Goal: Register for event/course

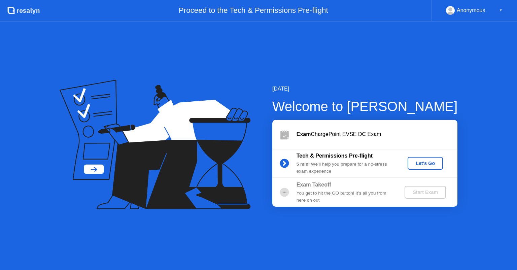
click at [432, 163] on div "Let's Go" at bounding box center [425, 162] width 30 height 5
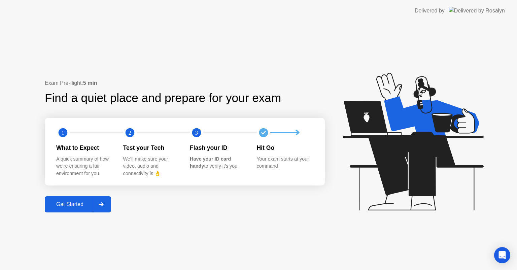
click at [69, 198] on button "Get Started" at bounding box center [78, 204] width 66 height 16
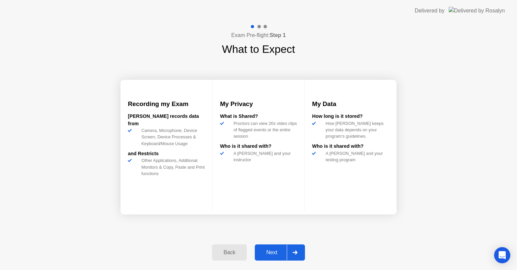
click at [273, 251] on div "Next" at bounding box center [272, 252] width 30 height 6
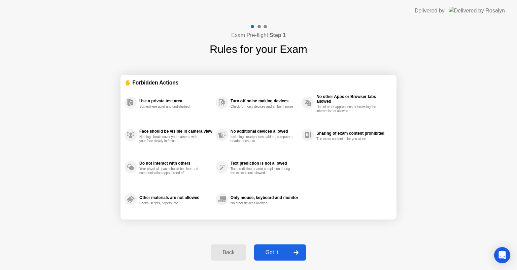
click at [273, 251] on div "Got it" at bounding box center [272, 252] width 32 height 6
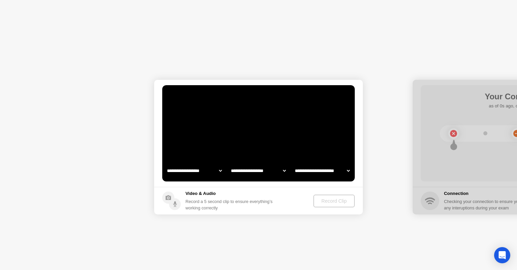
select select "*******"
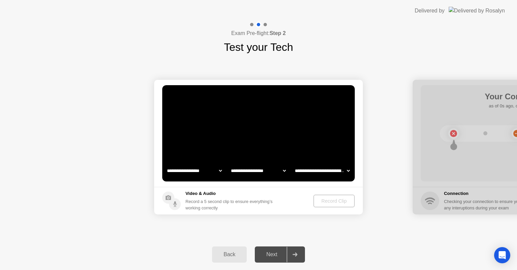
select select "**********"
select select "*******"
click at [337, 198] on div "Record Clip" at bounding box center [334, 200] width 36 height 5
click at [268, 257] on div "Next" at bounding box center [272, 254] width 30 height 6
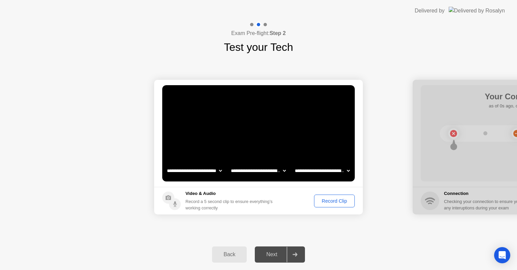
click at [330, 198] on div "Record Clip" at bounding box center [334, 200] width 36 height 5
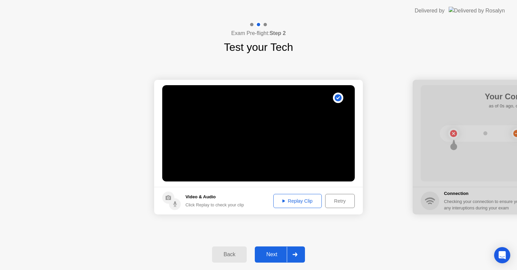
click at [305, 202] on div "Replay Clip" at bounding box center [297, 200] width 44 height 5
click at [301, 200] on div "Replay Clip" at bounding box center [297, 200] width 44 height 5
click at [285, 200] on div "Replay Clip" at bounding box center [297, 200] width 44 height 5
click at [271, 254] on div "Next" at bounding box center [272, 254] width 30 height 6
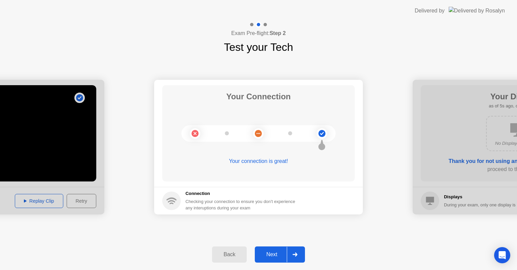
click at [271, 254] on div "Next" at bounding box center [272, 254] width 30 height 6
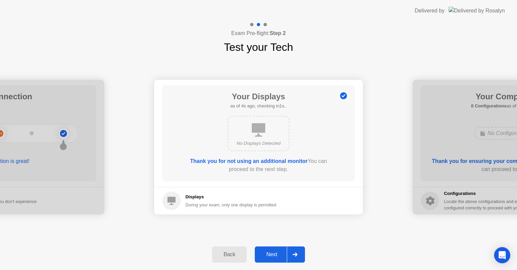
click at [271, 254] on div "Next" at bounding box center [272, 254] width 30 height 6
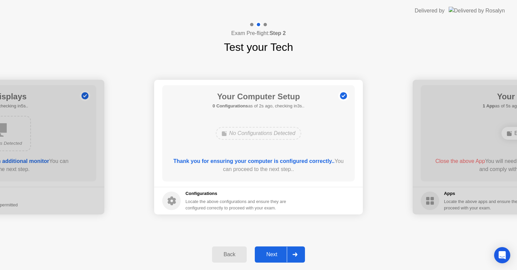
click at [271, 254] on div "Next" at bounding box center [272, 254] width 30 height 6
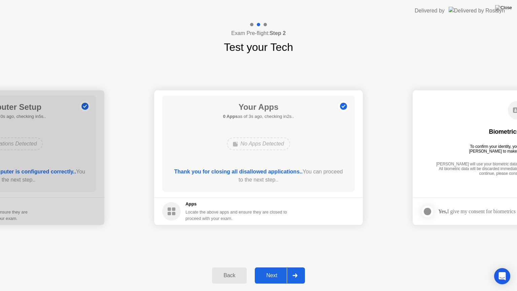
click at [269, 269] on div "Next" at bounding box center [272, 275] width 30 height 6
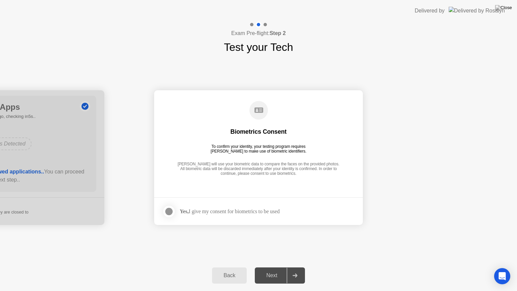
click at [168, 211] on div at bounding box center [169, 211] width 8 height 8
click at [272, 269] on div "Next" at bounding box center [272, 275] width 30 height 6
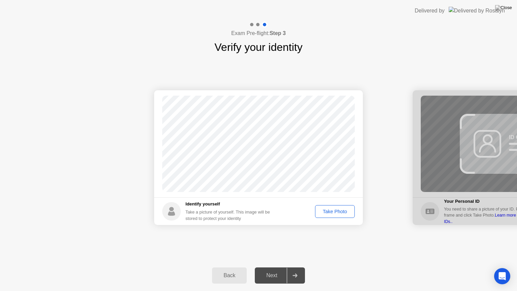
click at [340, 209] on div "Take Photo" at bounding box center [334, 211] width 35 height 5
click at [275, 269] on div "Next" at bounding box center [272, 275] width 30 height 6
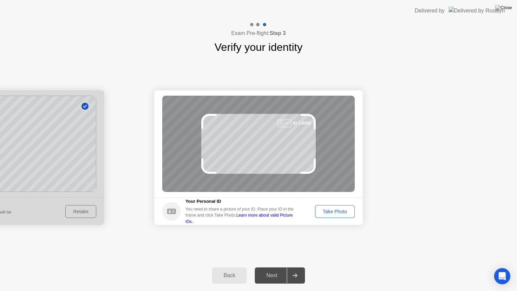
click at [275, 269] on div "Next" at bounding box center [272, 275] width 30 height 6
click at [332, 209] on div "Take Photo" at bounding box center [334, 211] width 35 height 5
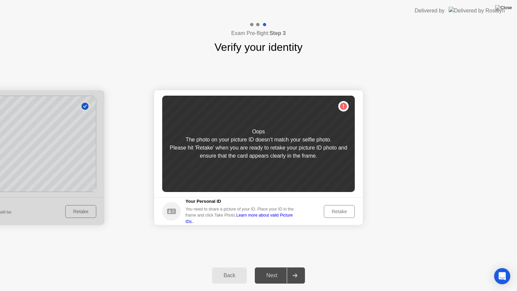
click at [332, 209] on div "Retake" at bounding box center [339, 211] width 26 height 5
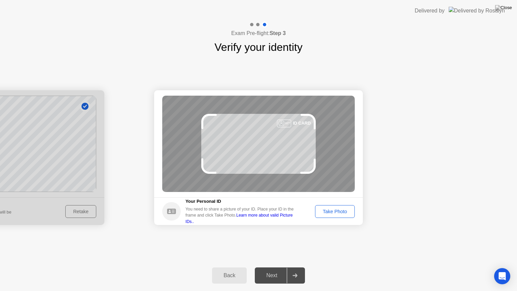
click at [332, 209] on div "Take Photo" at bounding box center [334, 211] width 35 height 5
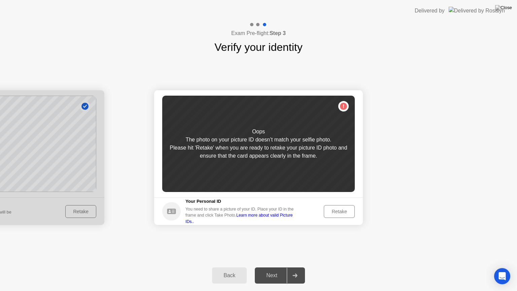
click at [228, 269] on div "Back" at bounding box center [229, 275] width 31 height 6
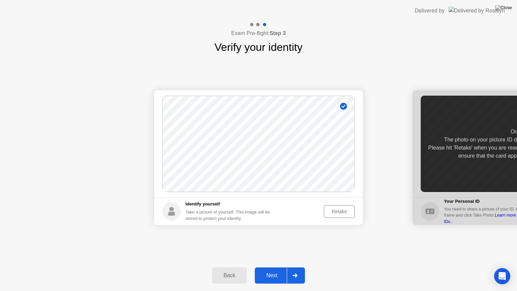
click at [228, 269] on div "Back" at bounding box center [229, 275] width 31 height 6
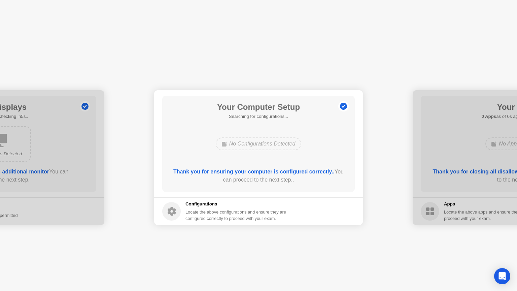
select select "**********"
select select "*******"
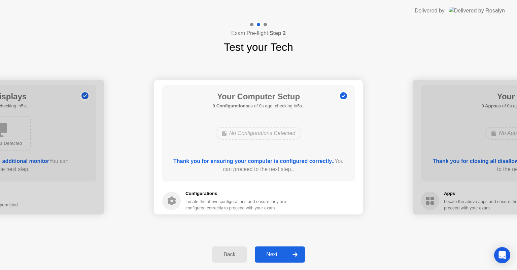
click at [270, 254] on div "Next" at bounding box center [272, 254] width 30 height 6
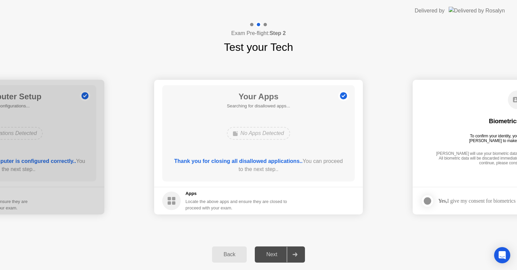
click at [270, 254] on div "Next" at bounding box center [272, 254] width 30 height 6
click at [284, 257] on div "Next" at bounding box center [272, 254] width 30 height 6
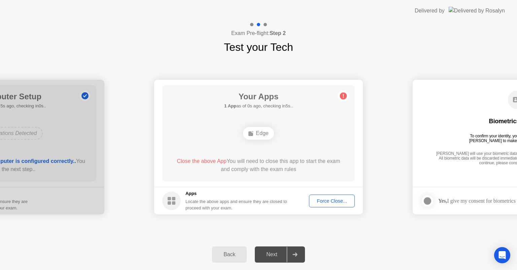
click at [272, 251] on div "Next" at bounding box center [272, 254] width 30 height 6
click at [228, 252] on div "Back" at bounding box center [229, 254] width 31 height 6
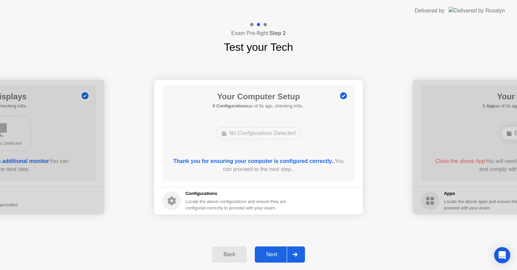
click at [270, 260] on button "Next" at bounding box center [280, 254] width 50 height 16
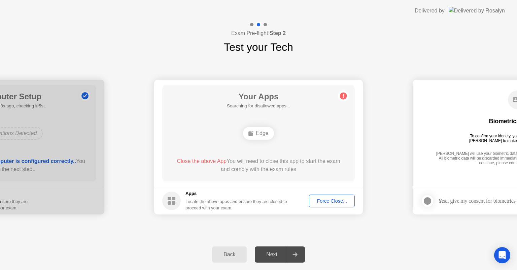
click at [396, 229] on div "**********" at bounding box center [258, 147] width 517 height 184
click at [325, 194] on footer "Apps Locate the above apps and ensure they are closed to proceed with your exam…" at bounding box center [258, 201] width 209 height 28
click at [325, 198] on div "Force Close..." at bounding box center [331, 200] width 41 height 5
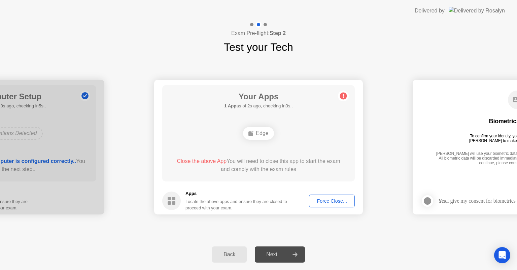
click at [203, 161] on span "Close the above App" at bounding box center [202, 161] width 50 height 6
click at [306, 257] on div "Back Next" at bounding box center [258, 254] width 517 height 31
click at [295, 258] on div at bounding box center [295, 254] width 16 height 15
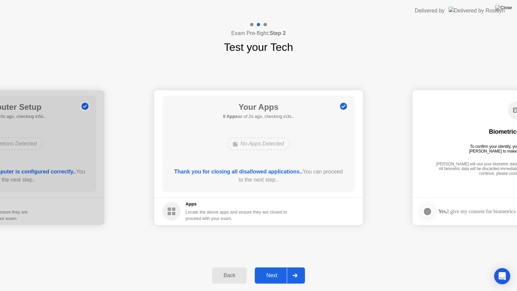
click at [279, 269] on div "Next" at bounding box center [272, 275] width 30 height 6
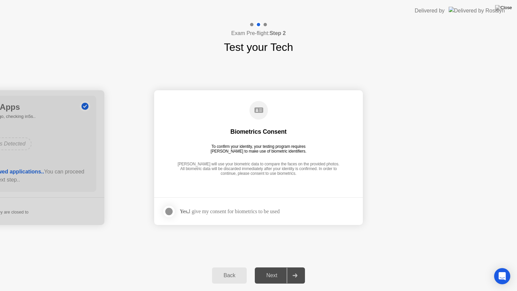
click at [175, 209] on label at bounding box center [170, 211] width 17 height 13
click at [279, 269] on div "Next" at bounding box center [272, 275] width 30 height 6
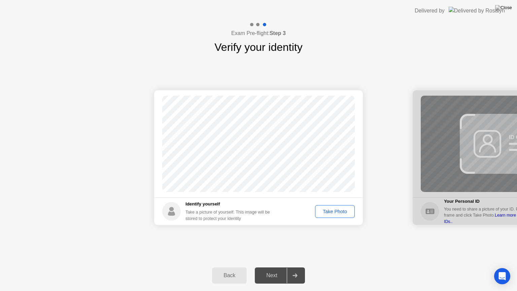
click at [331, 209] on div "Take Photo" at bounding box center [334, 211] width 35 height 5
click at [277, 269] on div "Next" at bounding box center [272, 275] width 30 height 6
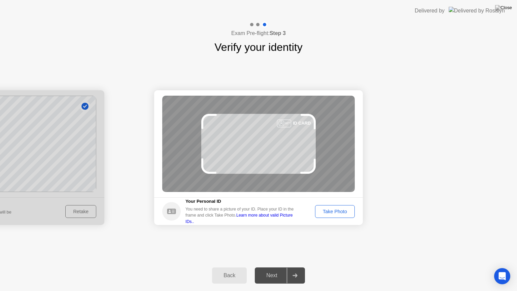
click at [332, 210] on div "Take Photo" at bounding box center [334, 211] width 35 height 5
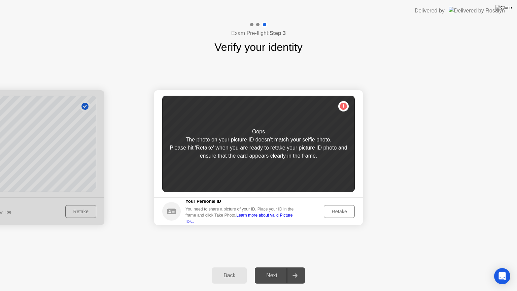
click at [332, 210] on div "Retake" at bounding box center [339, 211] width 26 height 5
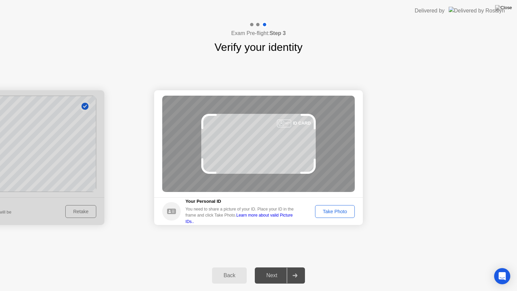
click at [332, 210] on div "Take Photo" at bounding box center [334, 211] width 35 height 5
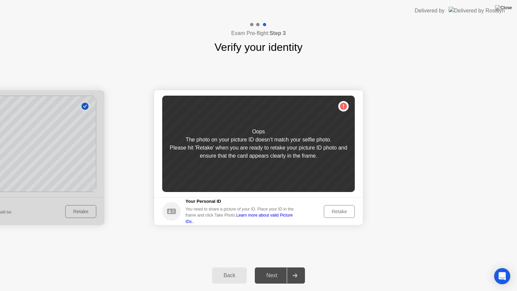
click at [332, 210] on div "Retake" at bounding box center [339, 211] width 26 height 5
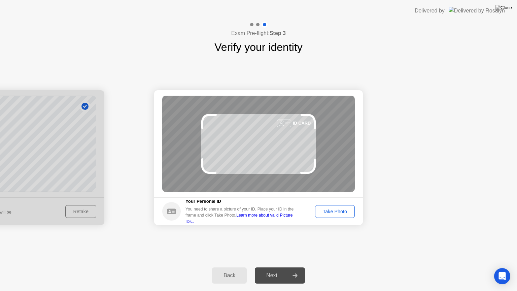
click at [332, 210] on div "Take Photo" at bounding box center [334, 211] width 35 height 5
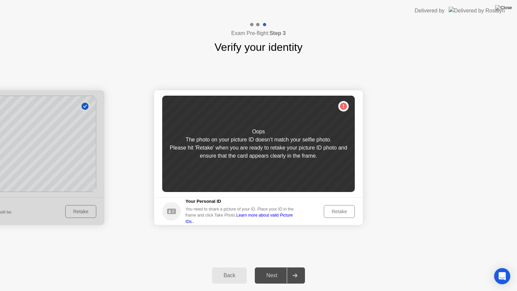
click at [332, 210] on div "Retake" at bounding box center [339, 211] width 26 height 5
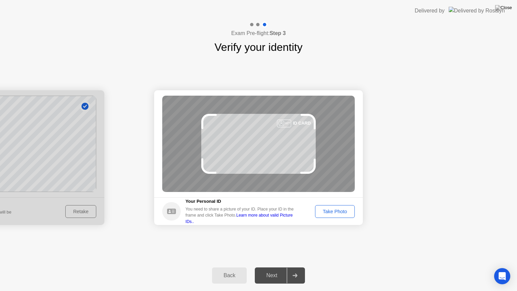
click at [332, 210] on div "Take Photo" at bounding box center [334, 211] width 35 height 5
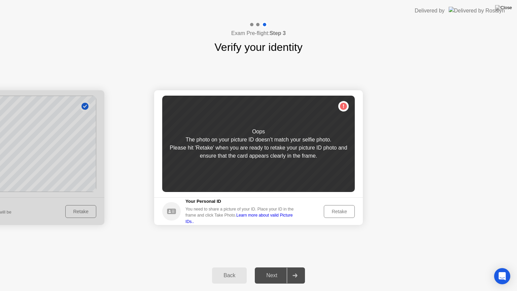
click at [332, 210] on div "Retake" at bounding box center [339, 211] width 26 height 5
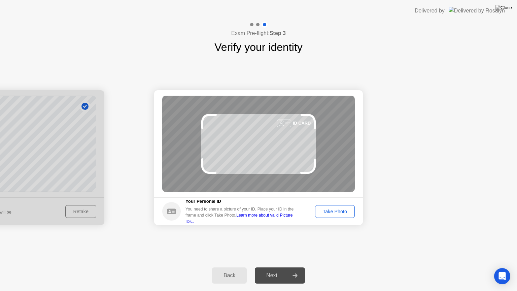
click at [332, 210] on div "Take Photo" at bounding box center [334, 211] width 35 height 5
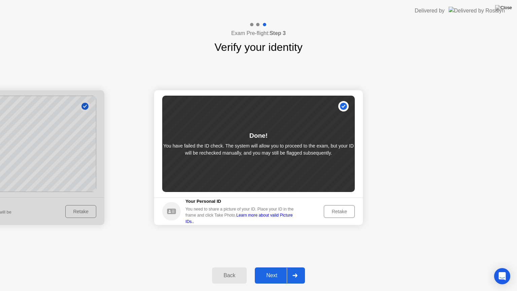
click at [276, 269] on button "Next" at bounding box center [280, 275] width 50 height 16
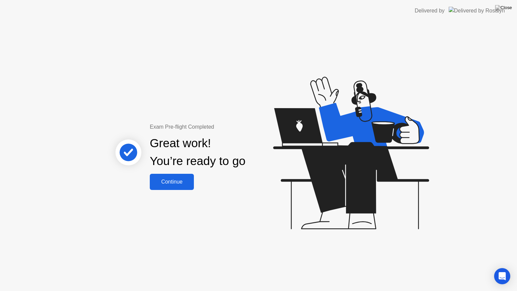
click at [179, 182] on div "Continue" at bounding box center [172, 182] width 40 height 6
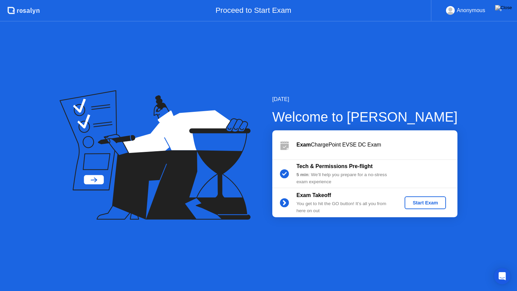
click at [424, 205] on div "Start Exam" at bounding box center [425, 202] width 36 height 5
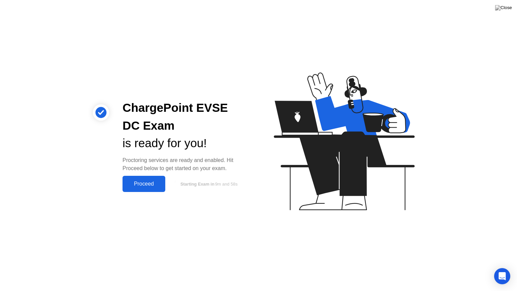
click at [147, 179] on button "Proceed" at bounding box center [143, 184] width 43 height 16
